Goal: Information Seeking & Learning: Learn about a topic

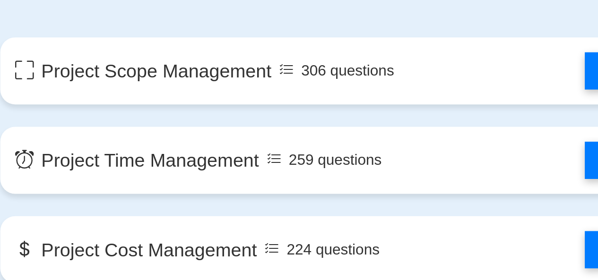
scroll to position [482, 0]
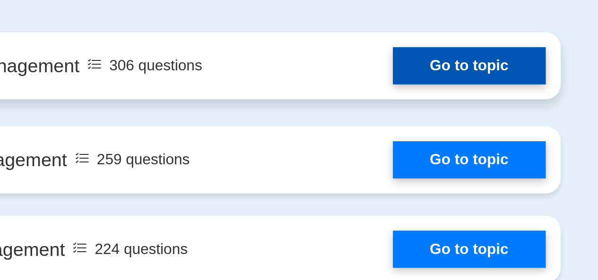
click at [434, 101] on link "Go to topic" at bounding box center [444, 104] width 78 height 19
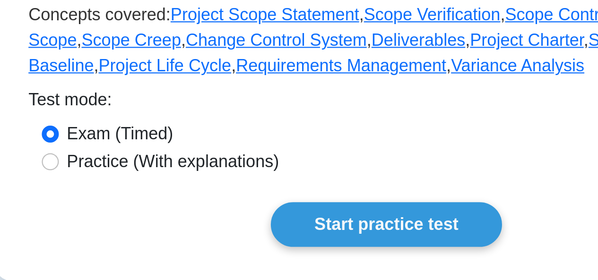
scroll to position [416, 0]
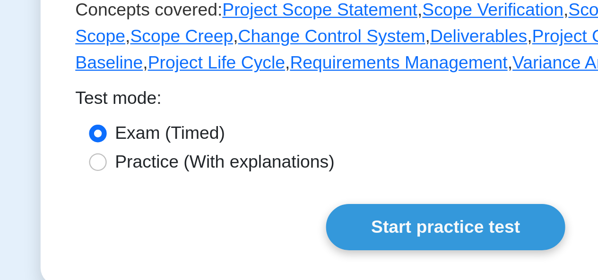
click at [242, 146] on label "Practice (With explanations)" at bounding box center [204, 148] width 94 height 11
click at [154, 146] on input "Practice (With explanations)" at bounding box center [150, 149] width 8 height 8
radio input "true"
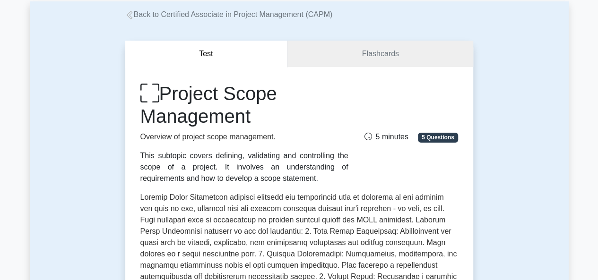
scroll to position [0, 0]
